Goal: Find specific page/section: Find specific page/section

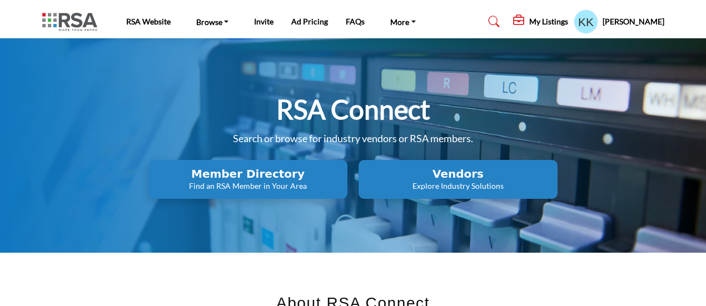
click at [458, 181] on p "Explore Industry Solutions" at bounding box center [458, 186] width 192 height 11
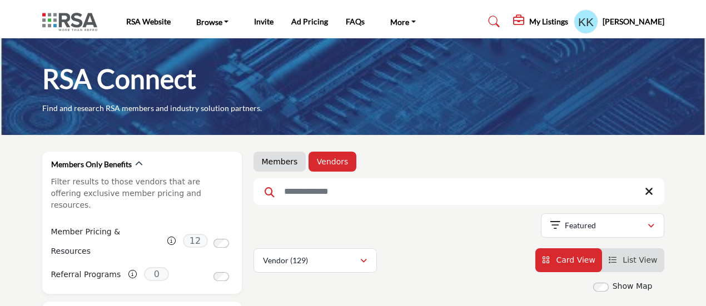
click at [316, 191] on input "Search Keyword" at bounding box center [458, 191] width 411 height 27
type input "***"
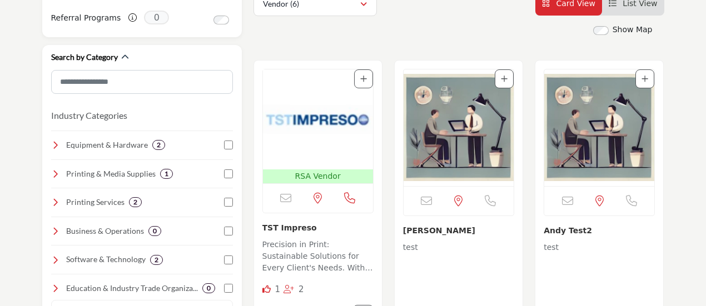
scroll to position [333, 0]
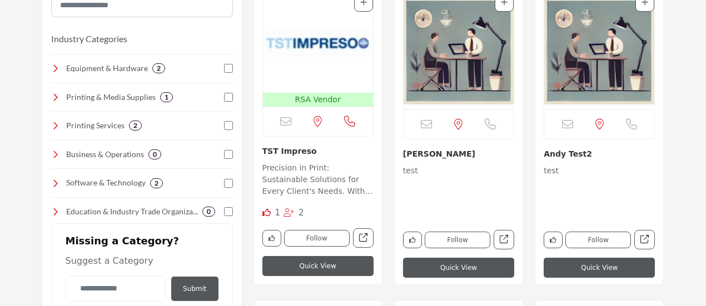
click at [304, 43] on img "Open Listing in new tab" at bounding box center [318, 43] width 110 height 100
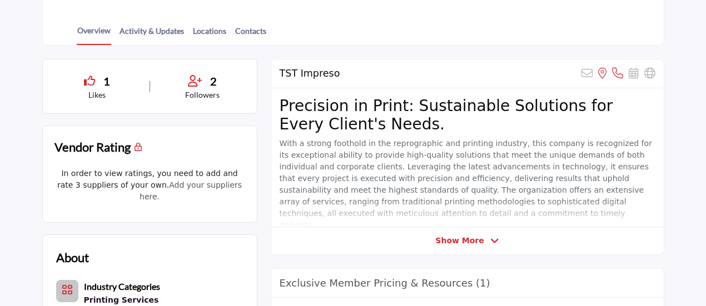
scroll to position [222, 0]
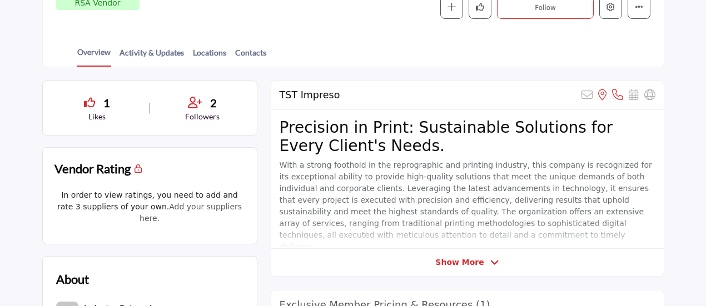
click at [209, 114] on p "Followers" at bounding box center [203, 116] width 82 height 11
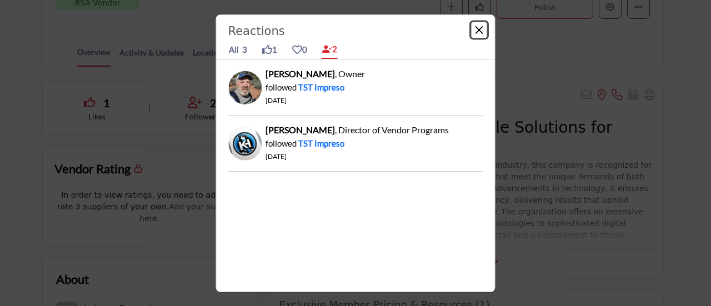
click at [480, 30] on button "Close" at bounding box center [480, 30] width 16 height 16
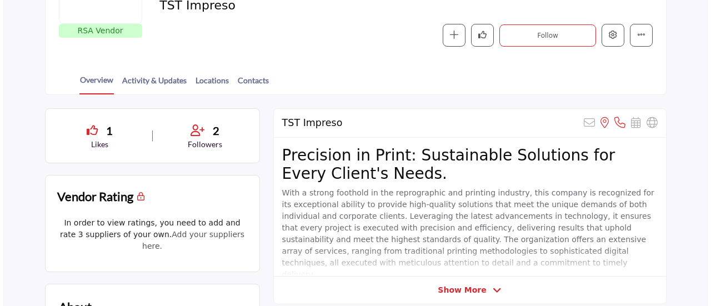
scroll to position [0, 0]
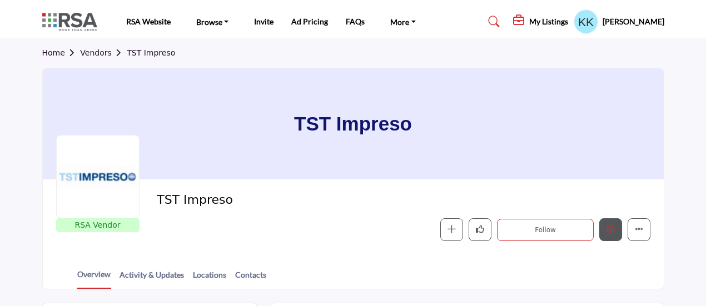
click at [608, 224] on button "Edit company" at bounding box center [610, 229] width 23 height 23
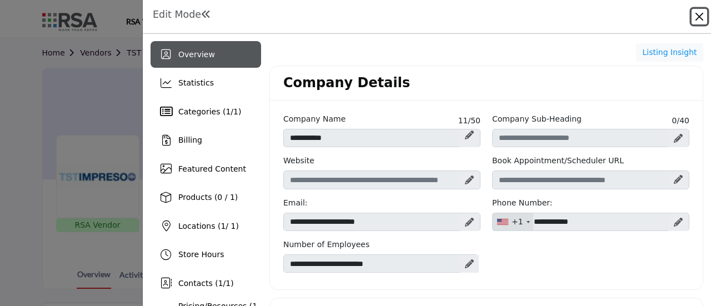
click at [699, 13] on button "Close" at bounding box center [700, 17] width 16 height 16
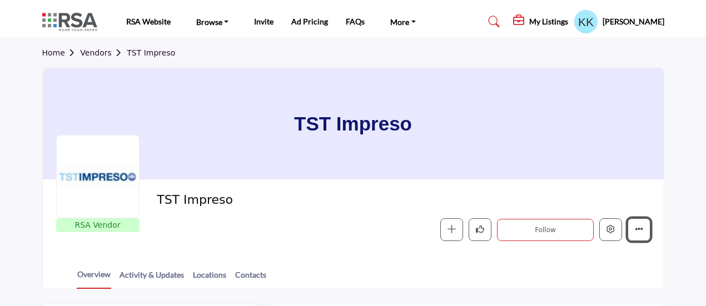
click at [643, 229] on button "More details" at bounding box center [638, 229] width 23 height 23
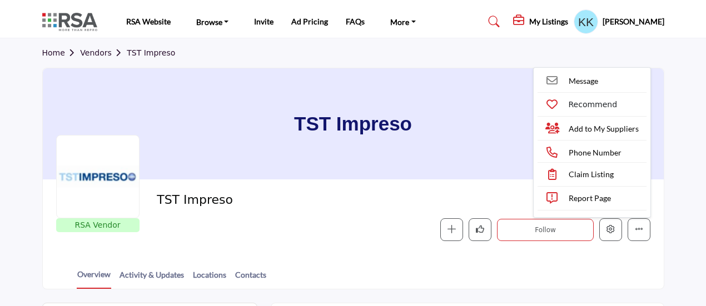
click at [497, 49] on div "Home Vendors TST Impreso" at bounding box center [353, 52] width 622 height 29
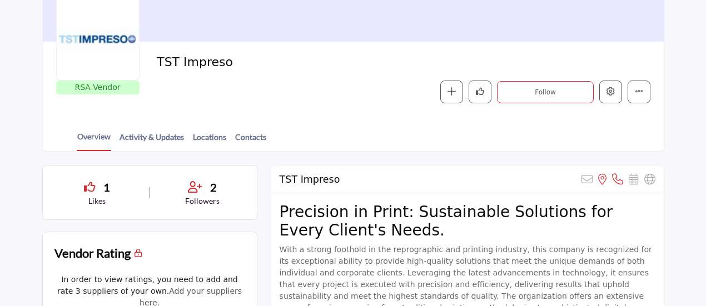
scroll to position [167, 0]
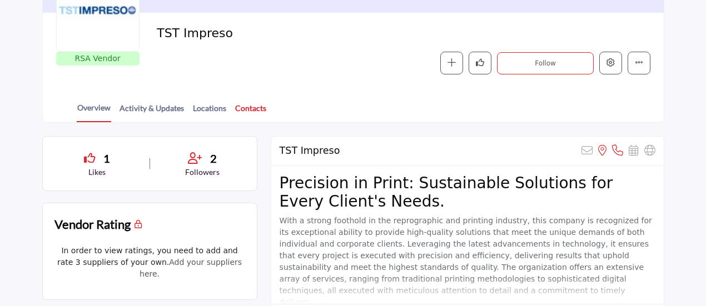
click at [243, 111] on link "Contacts" at bounding box center [250, 111] width 32 height 19
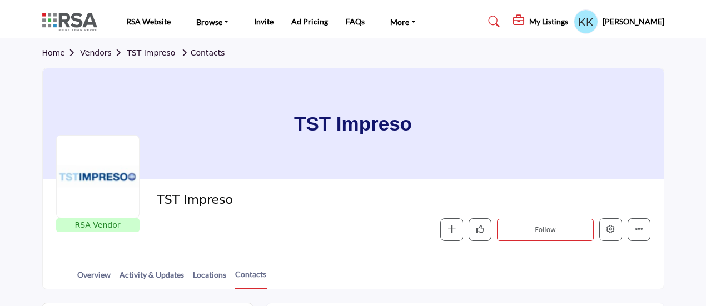
click at [61, 52] on link "Home" at bounding box center [61, 52] width 38 height 9
